Goal: Information Seeking & Learning: Learn about a topic

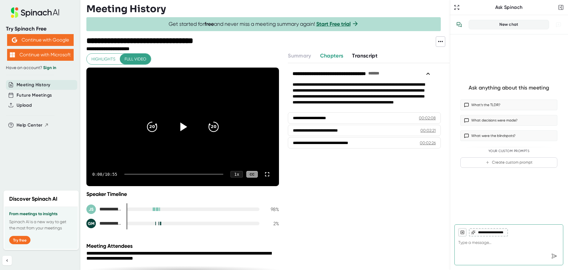
click at [181, 129] on icon at bounding box center [183, 126] width 7 height 9
click at [137, 207] on div at bounding box center [193, 209] width 133 height 4
click at [130, 174] on div at bounding box center [173, 173] width 99 height 1
click at [133, 174] on div at bounding box center [173, 173] width 99 height 1
click at [144, 173] on div "0:48 / 10:55 1 x CC" at bounding box center [182, 174] width 193 height 24
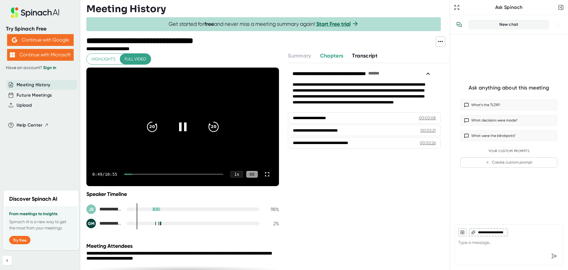
click at [143, 174] on div at bounding box center [173, 173] width 99 height 1
